Goal: Find specific page/section: Find specific page/section

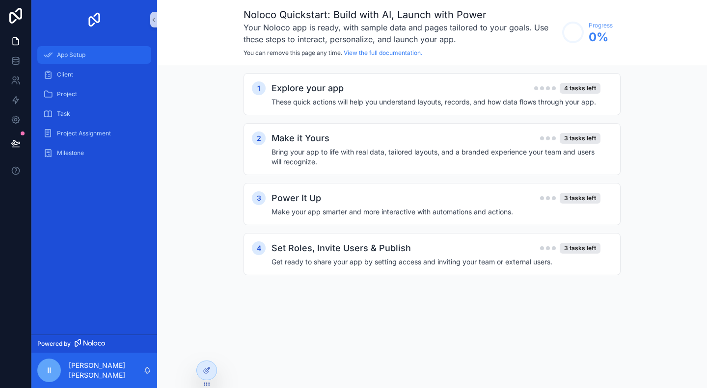
click at [61, 55] on span "App Setup" at bounding box center [71, 55] width 28 height 8
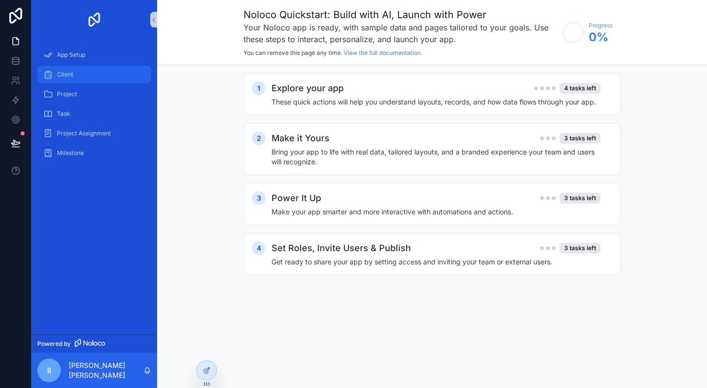
click at [61, 79] on div "Client" at bounding box center [94, 75] width 102 height 16
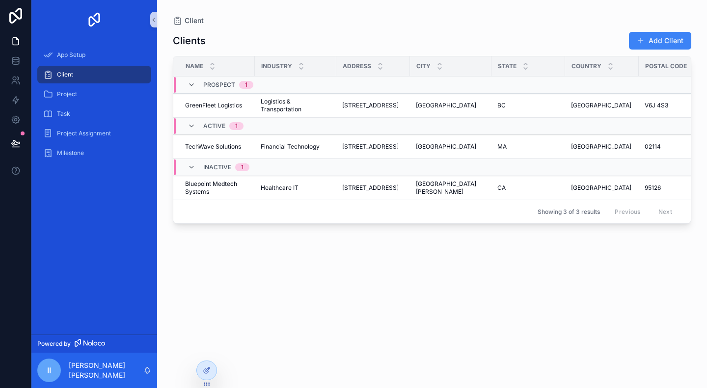
click at [315, 276] on div "Clients Add Client Name Industry Address City State Country Postal Code Website…" at bounding box center [432, 201] width 519 height 351
